Goal: Navigation & Orientation: Find specific page/section

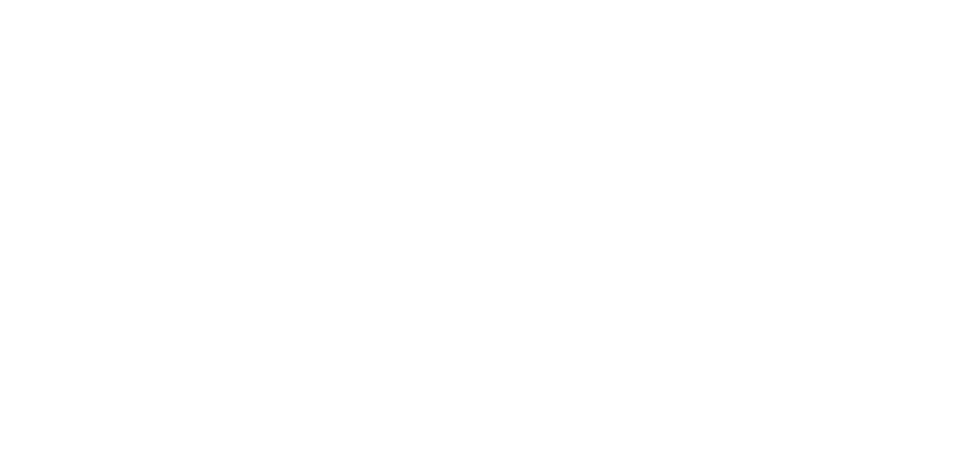
drag, startPoint x: 860, startPoint y: 20, endPoint x: 883, endPoint y: 22, distance: 23.4
